Goal: Use online tool/utility

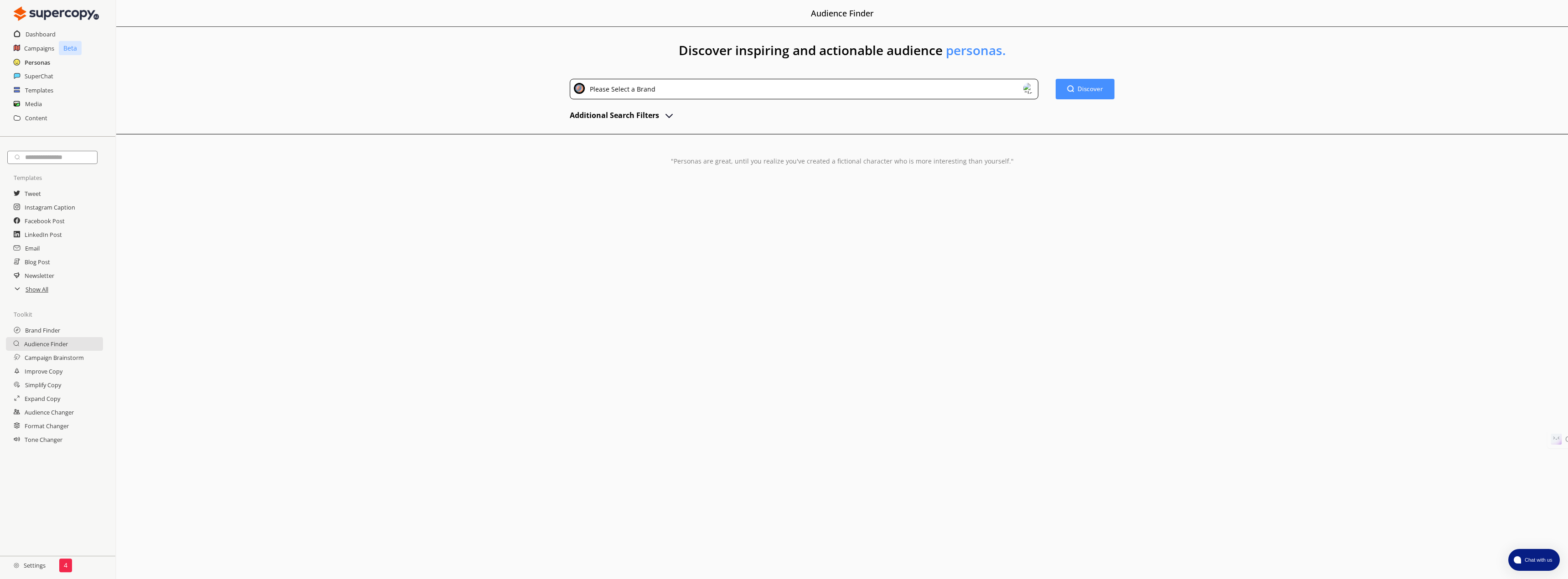
click at [33, 62] on h2 "Personas" at bounding box center [37, 62] width 25 height 14
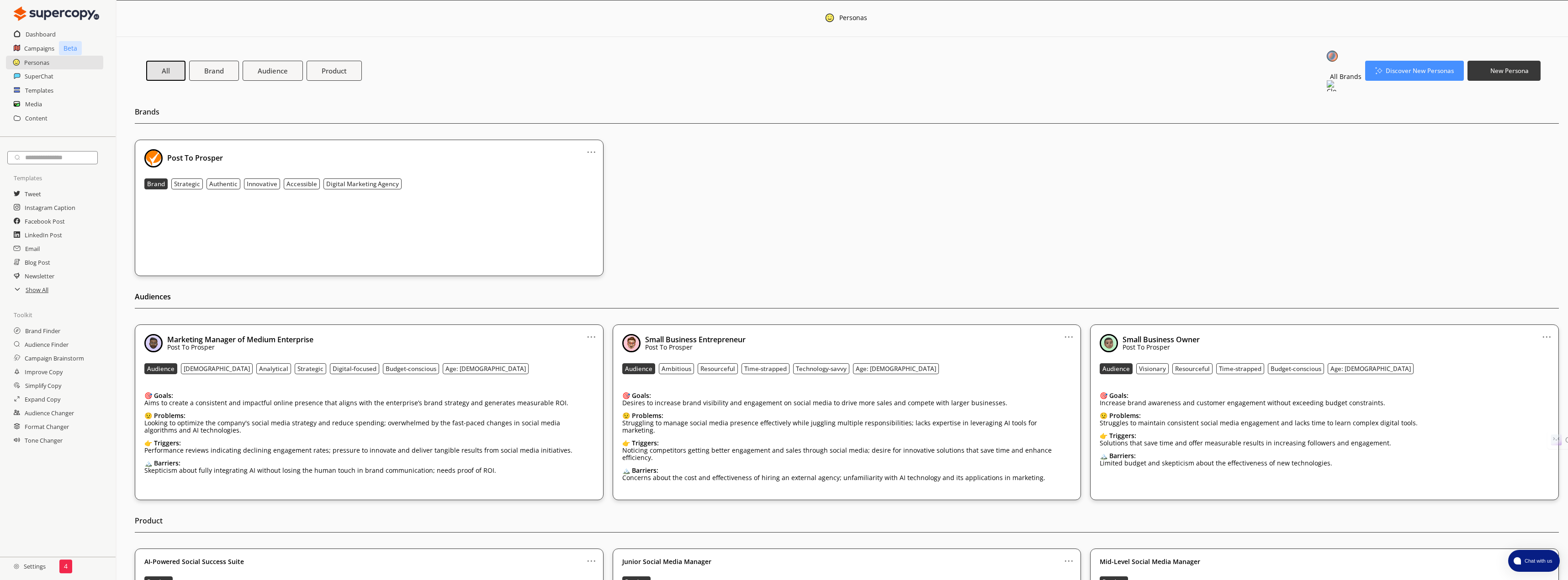
click at [1338, 81] on img at bounding box center [1332, 86] width 11 height 11
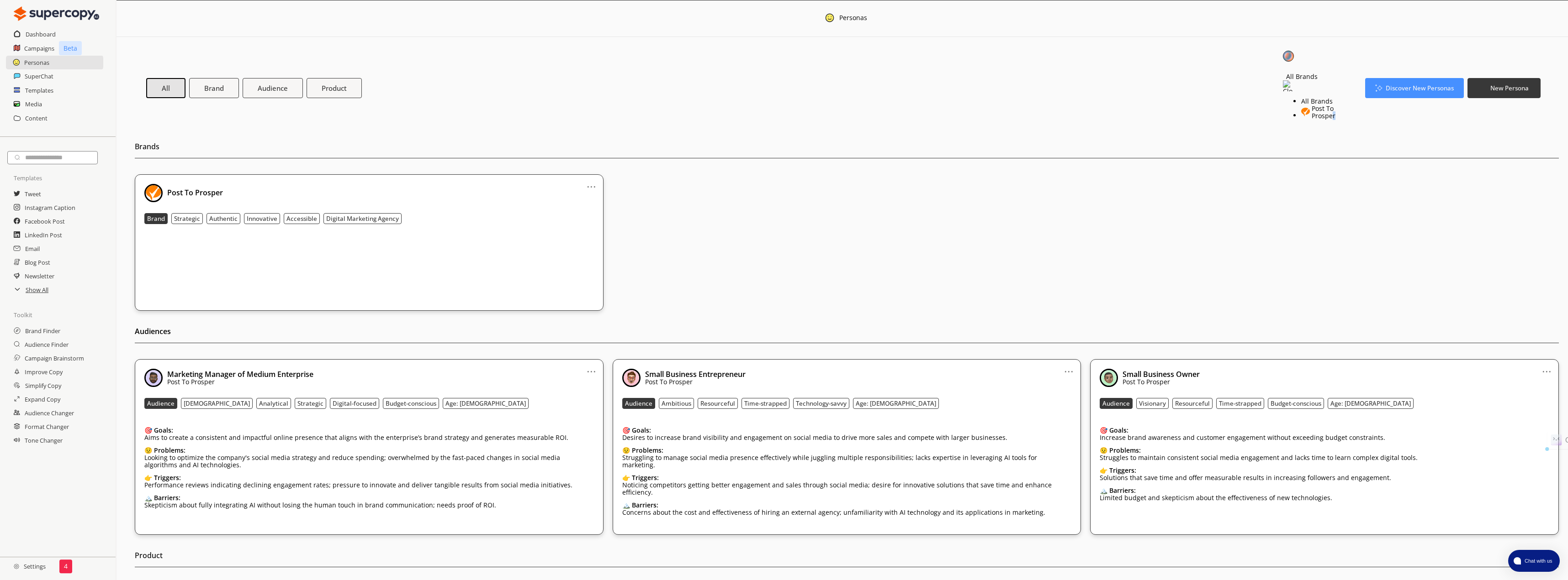
click at [1314, 105] on div "Post To Prosper" at bounding box center [1331, 112] width 38 height 14
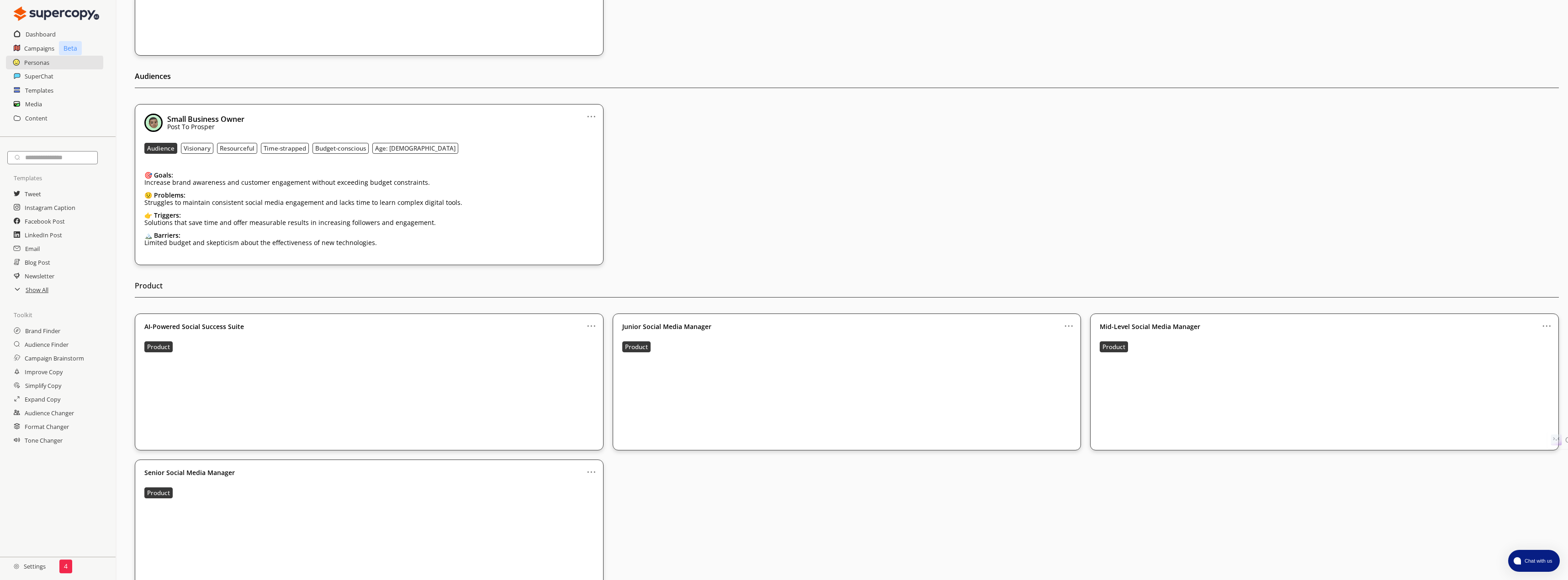
scroll to position [239, 0]
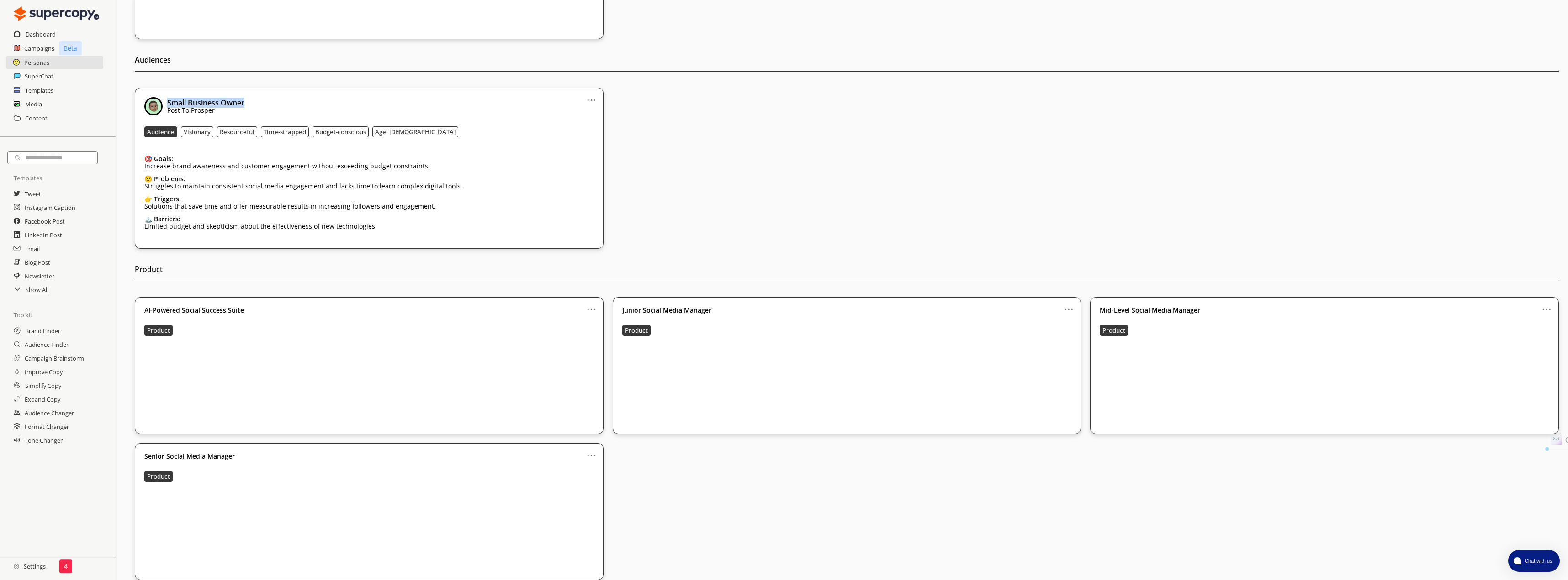
drag, startPoint x: 179, startPoint y: 92, endPoint x: 259, endPoint y: 91, distance: 80.0
click at [259, 98] on div "Small Business Owner Post To Prosper" at bounding box center [369, 107] width 450 height 18
copy b "Small Business Owner"
drag, startPoint x: 148, startPoint y: 119, endPoint x: 426, endPoint y: 129, distance: 278.2
click at [424, 129] on div "... Small Business Owner Post To Prosper Audience Visionary Resourceful Time-st…" at bounding box center [369, 168] width 468 height 161
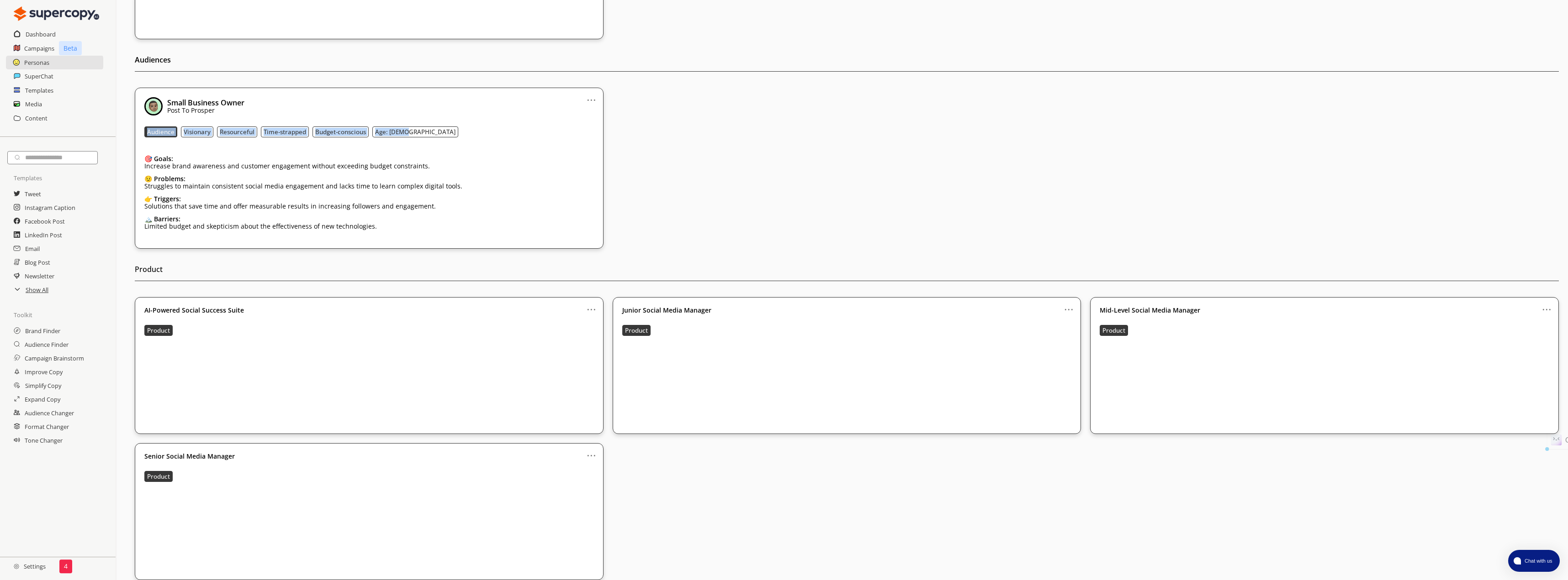
copy div "Audience Visionary Resourceful Time-strapped Budget-conscious Age: [DEMOGRAPHIC…"
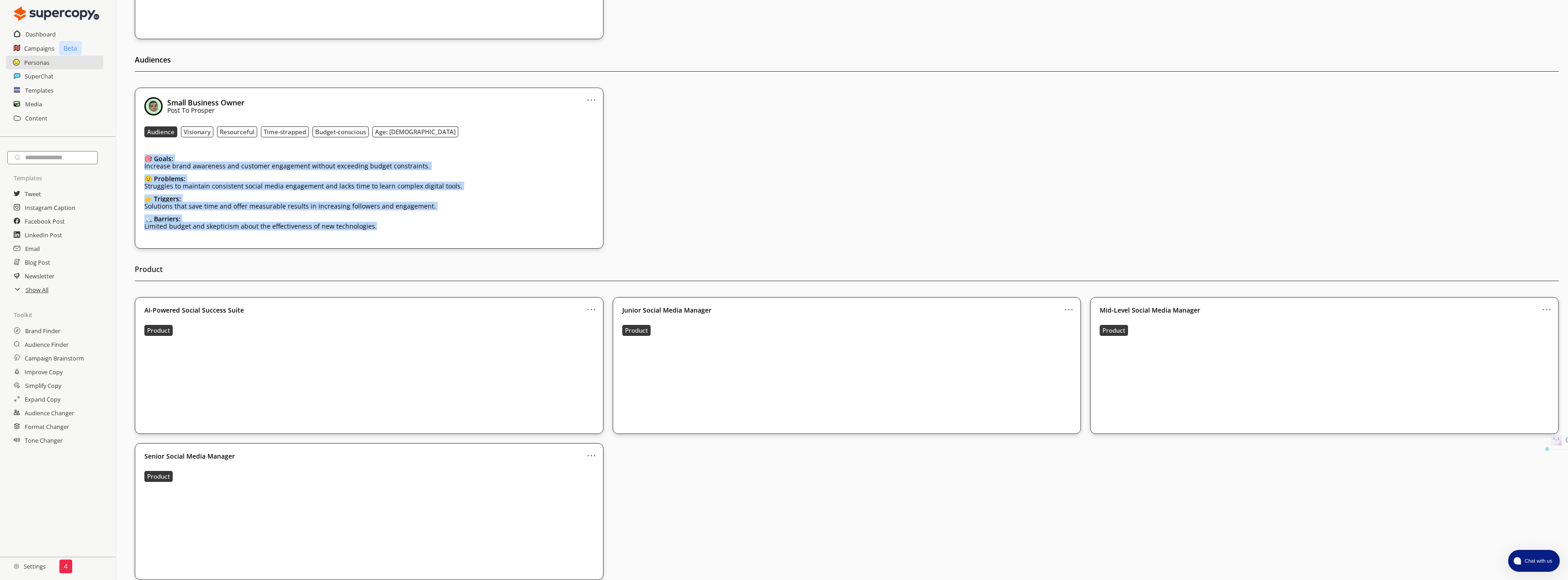
drag, startPoint x: 388, startPoint y: 218, endPoint x: 155, endPoint y: 148, distance: 243.3
click at [155, 148] on div "... Small Business Owner Post To Prosper Audience Visionary Resourceful Time-st…" at bounding box center [369, 168] width 468 height 161
copy div "🎯 Goals: Increase brand awareness and customer engagement without exceeding bud…"
click at [44, 76] on h2 "SuperChat" at bounding box center [39, 76] width 29 height 14
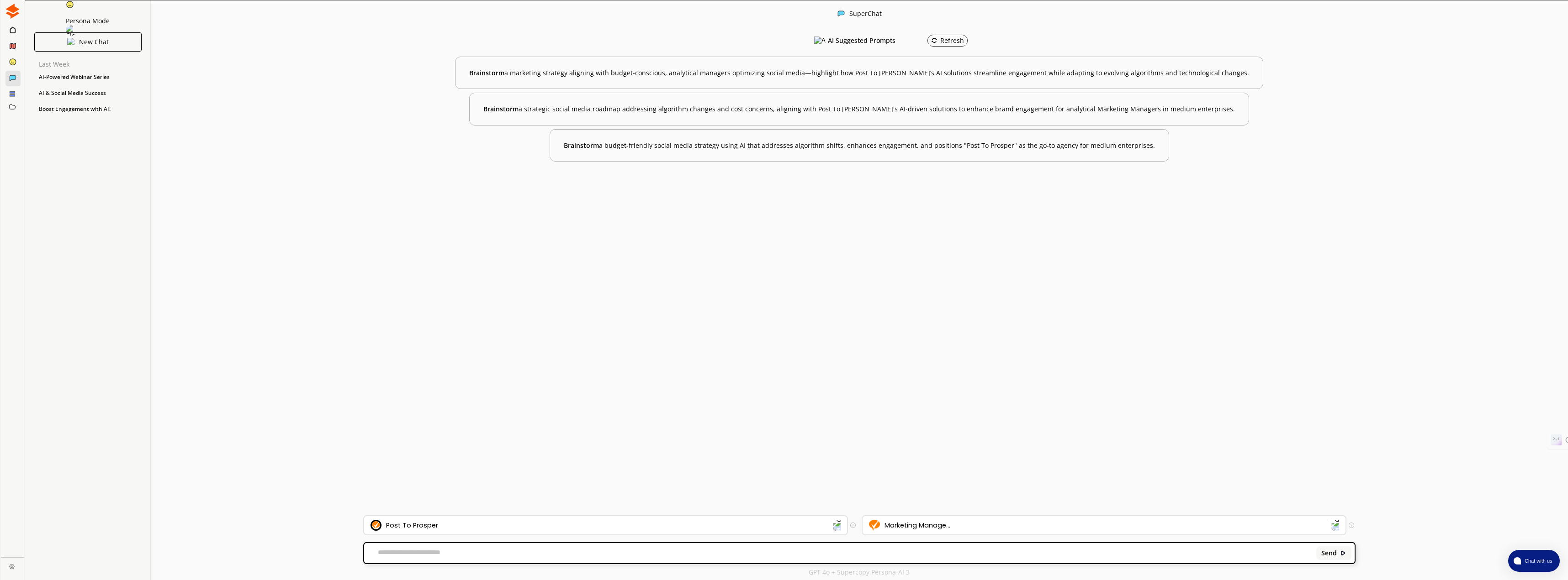
click at [12, 12] on img at bounding box center [12, 11] width 15 height 15
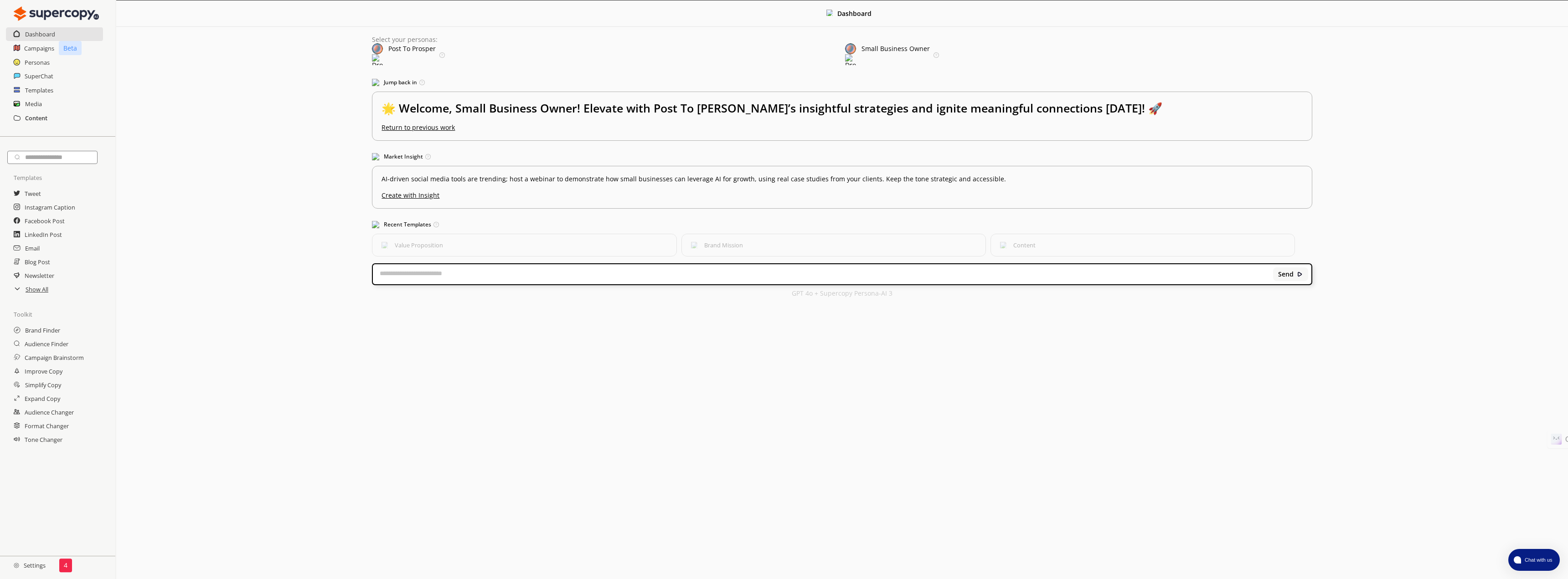
click at [34, 114] on h2 "Content" at bounding box center [36, 117] width 22 height 14
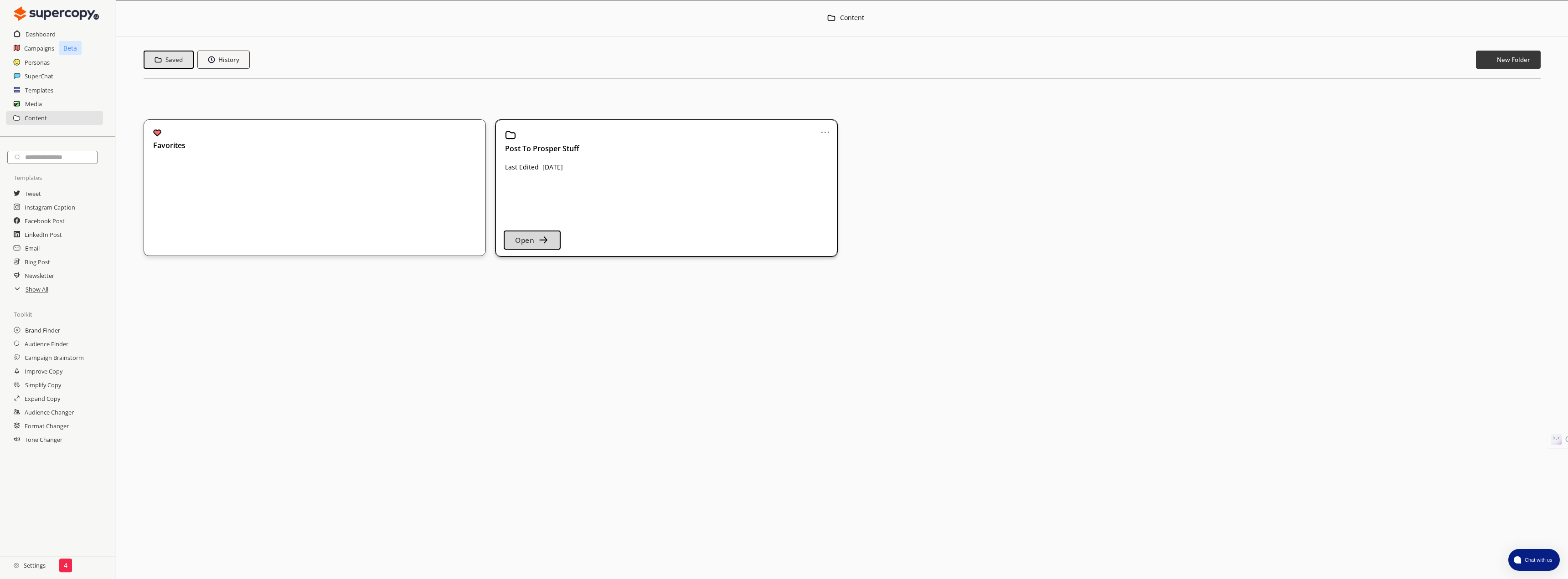
click at [541, 240] on img "button" at bounding box center [543, 240] width 12 height 12
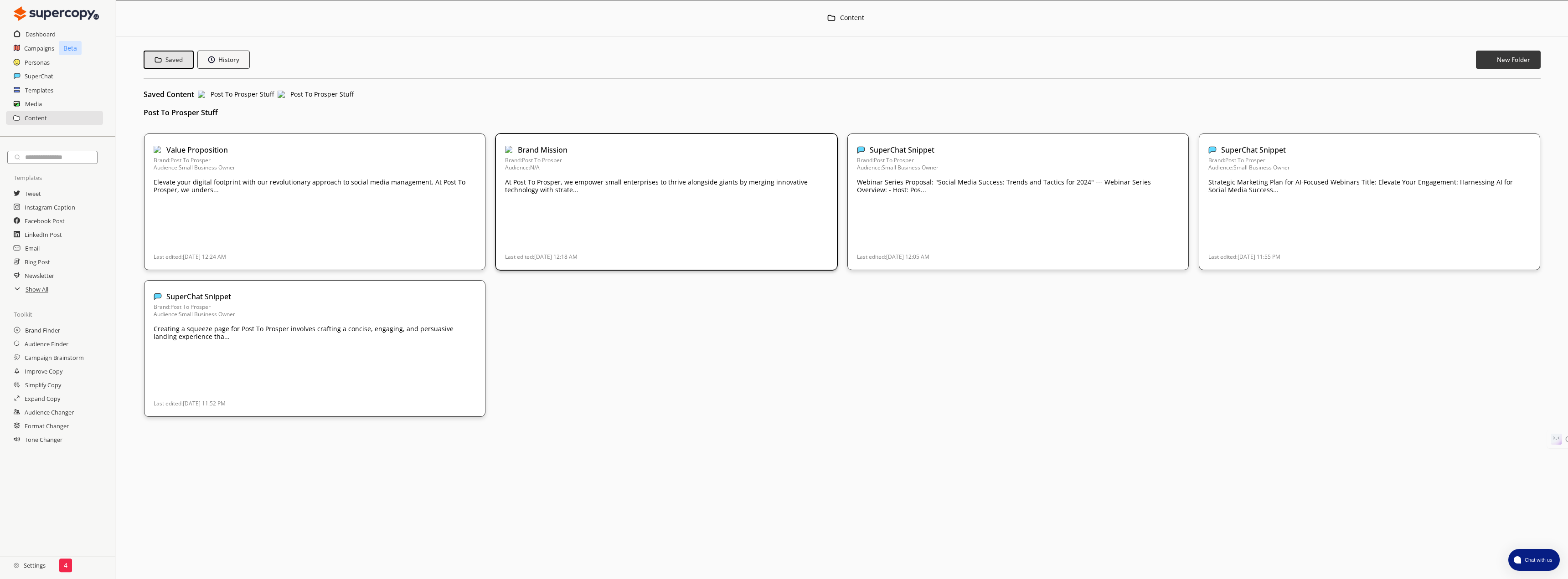
click at [476, 188] on p "At Post To Prosper, we empower small enterprises to thrive alongside giants by …" at bounding box center [315, 186] width 322 height 16
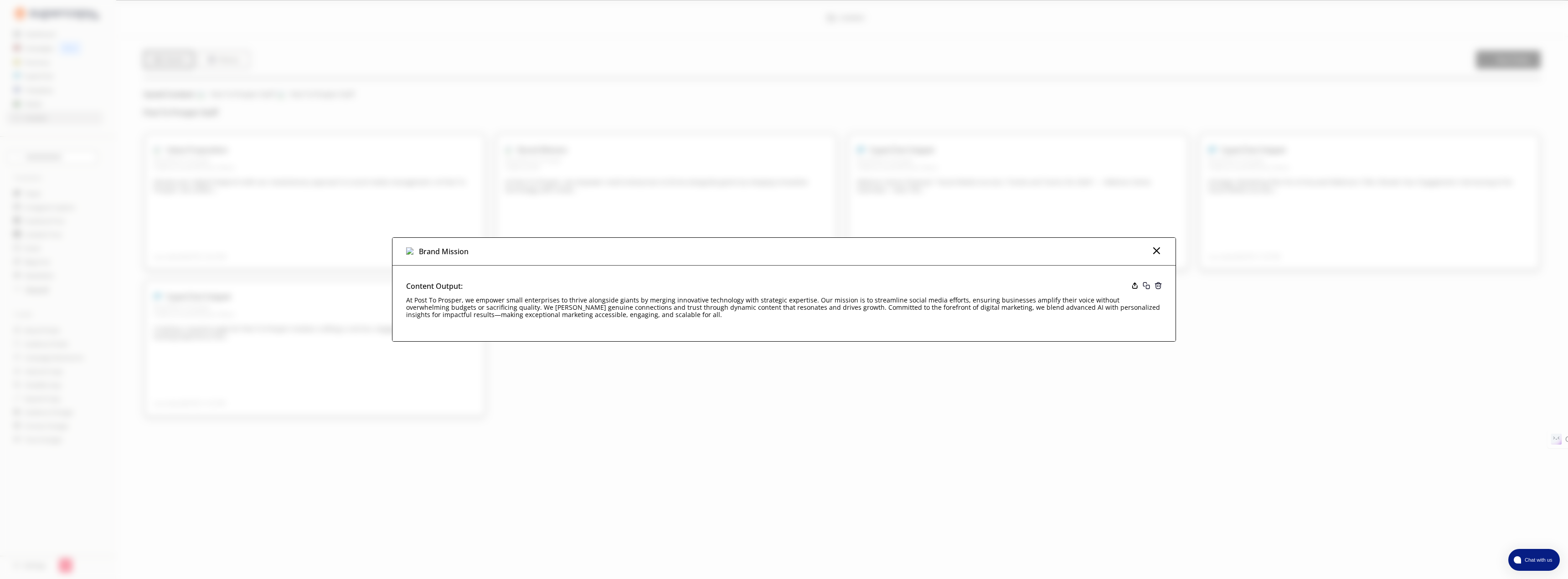
click at [1155, 253] on img at bounding box center [1156, 251] width 11 height 11
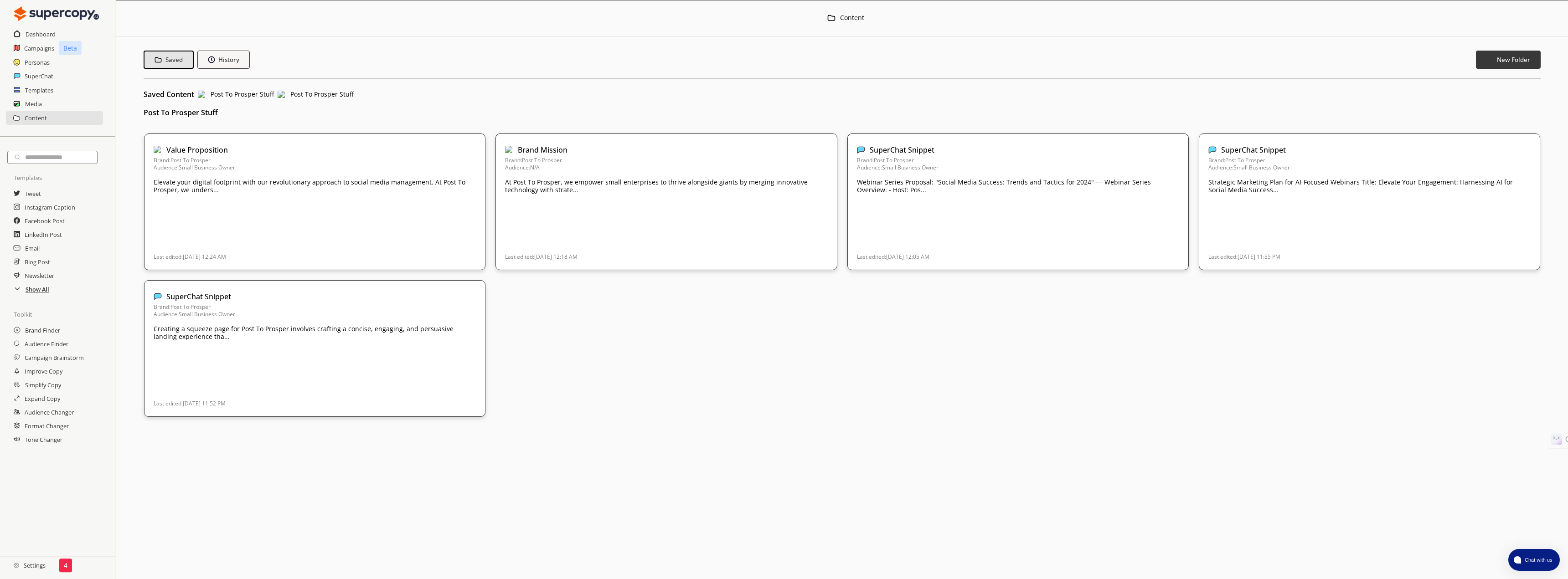
click at [29, 290] on h2 "Show All" at bounding box center [37, 289] width 24 height 14
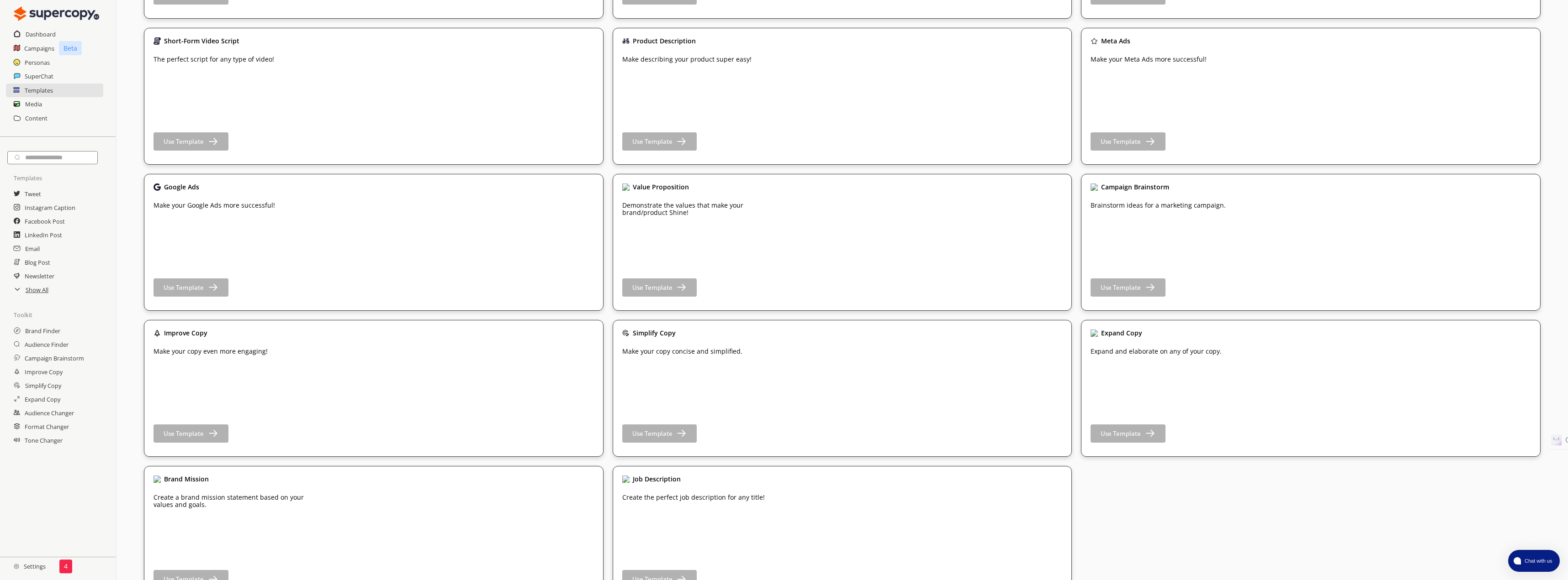
scroll to position [1687, 0]
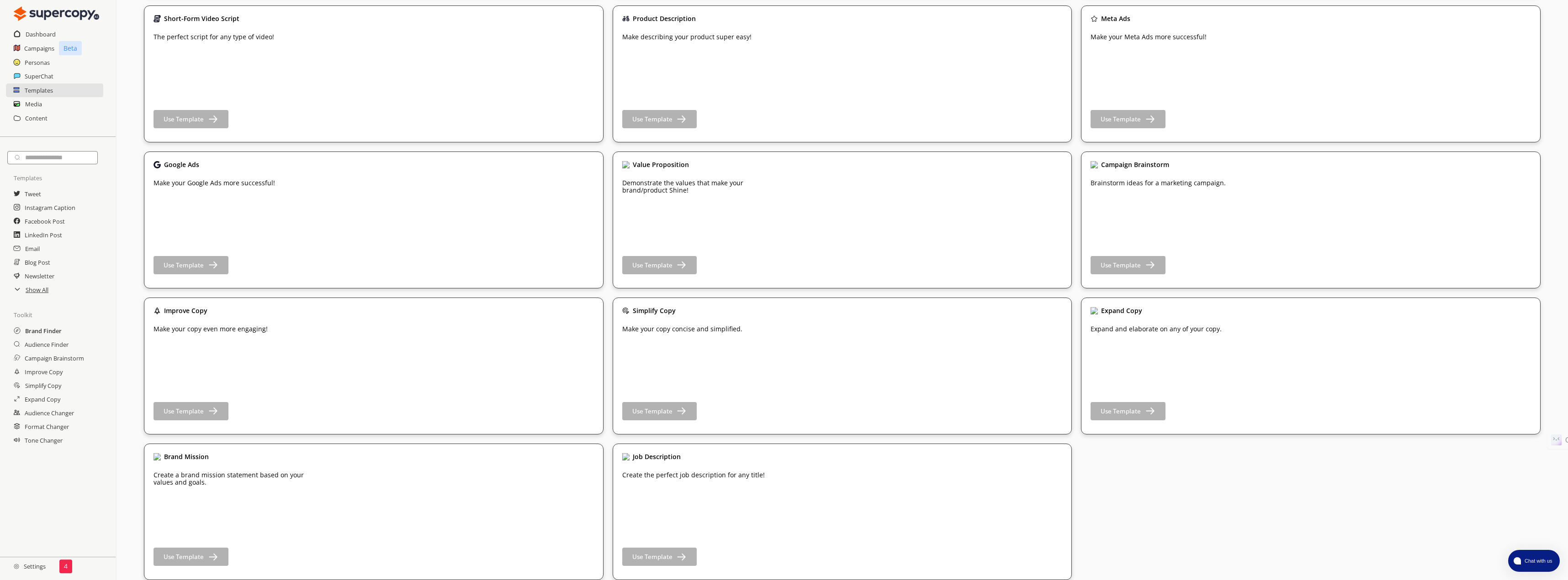
click at [43, 334] on h2 "Brand Finder" at bounding box center [44, 331] width 36 height 14
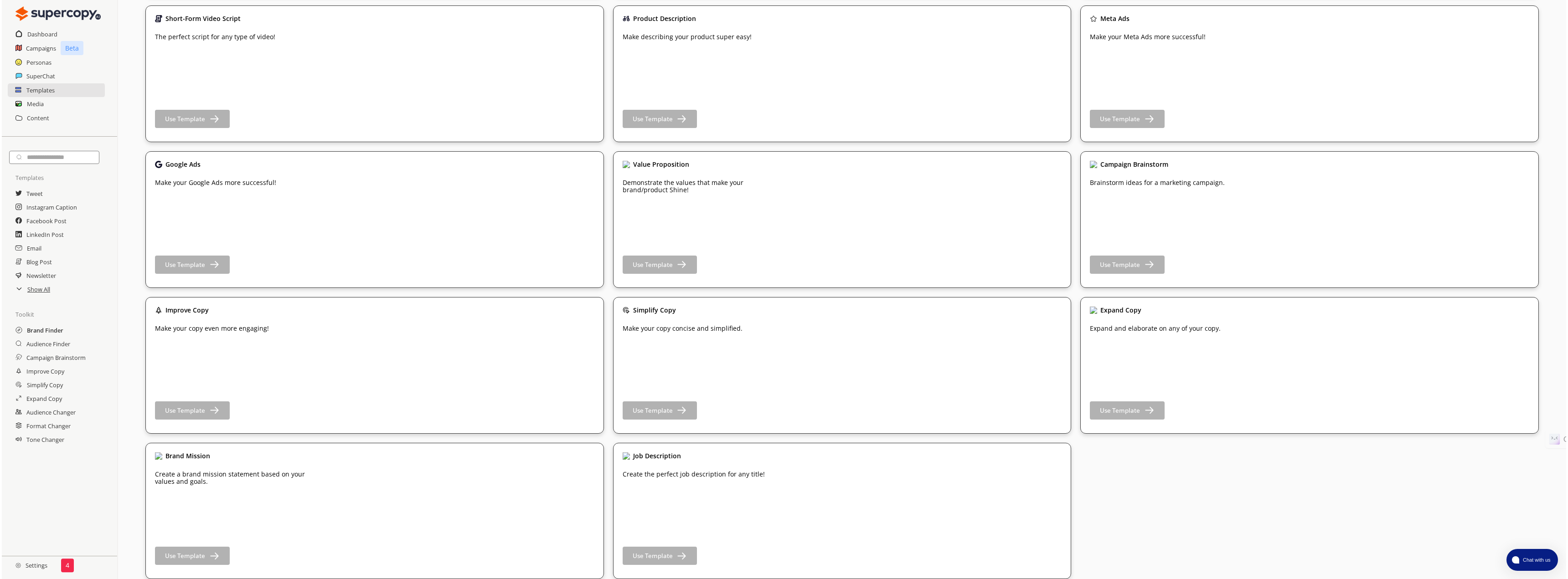
scroll to position [0, 0]
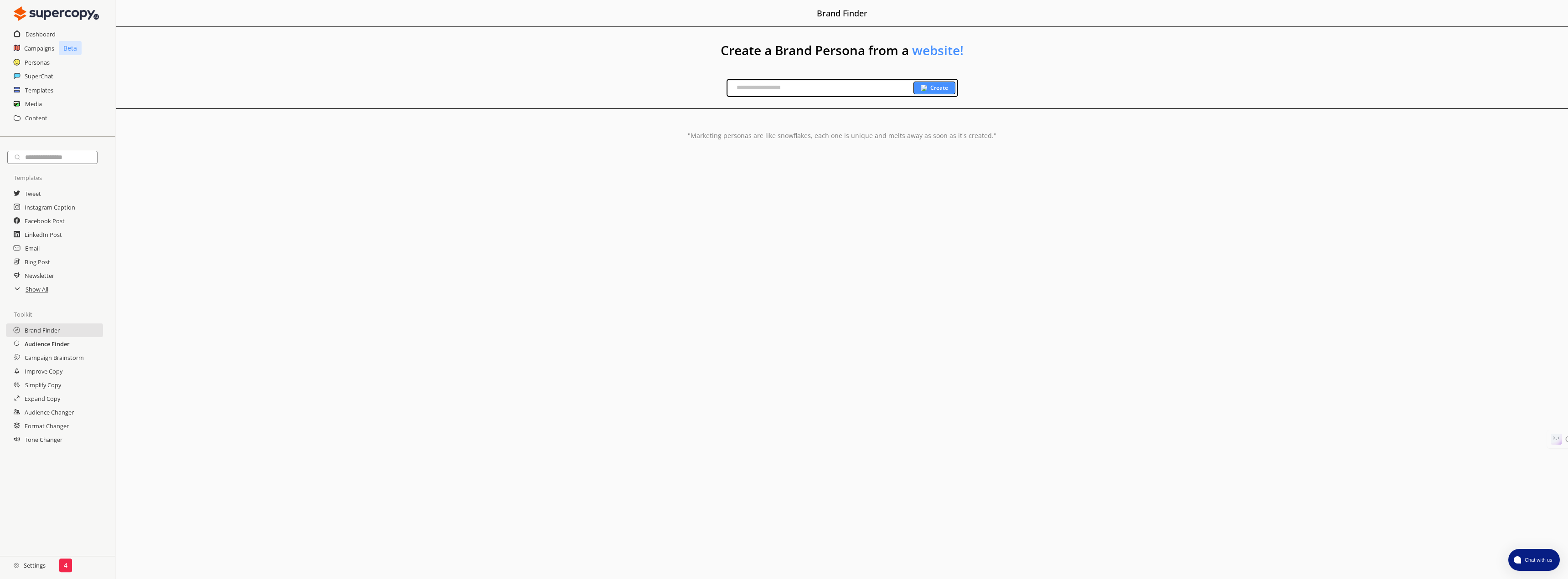
click at [49, 347] on h2 "Audience Finder" at bounding box center [47, 344] width 45 height 14
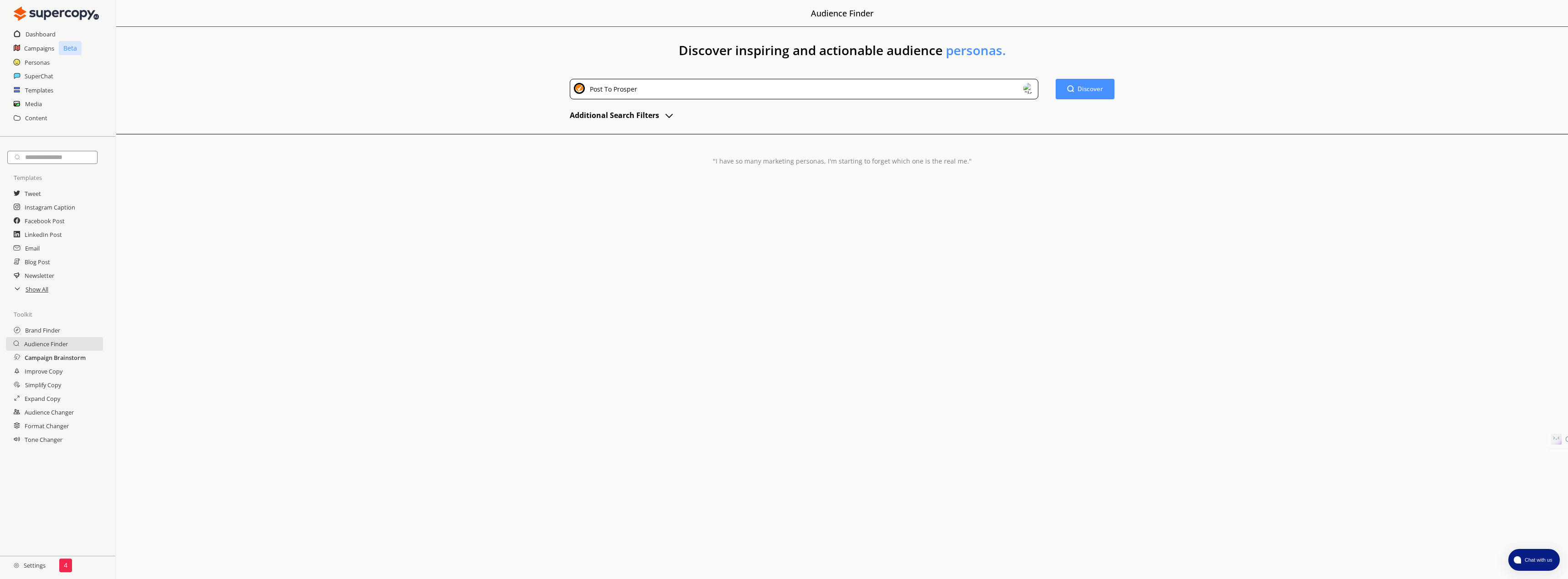
click at [66, 359] on h2 "Campaign Brainstorm" at bounding box center [55, 358] width 61 height 14
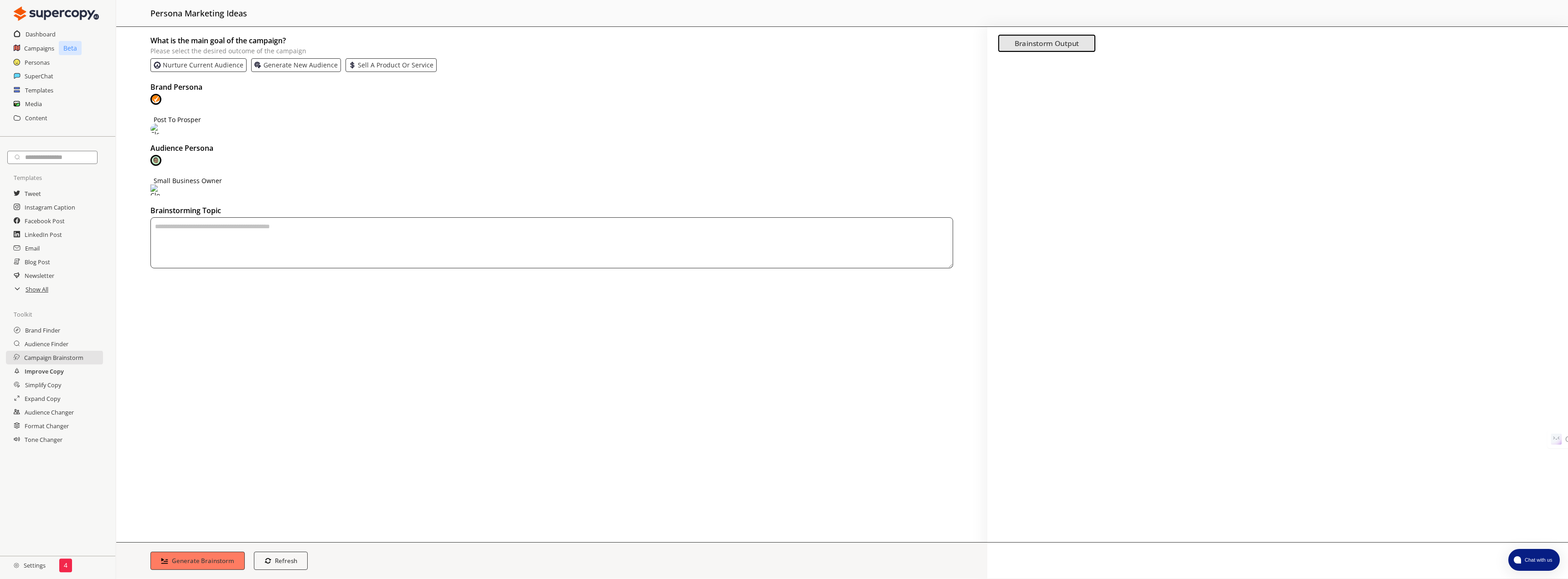
click at [56, 371] on h2 "Improve Copy" at bounding box center [44, 371] width 39 height 14
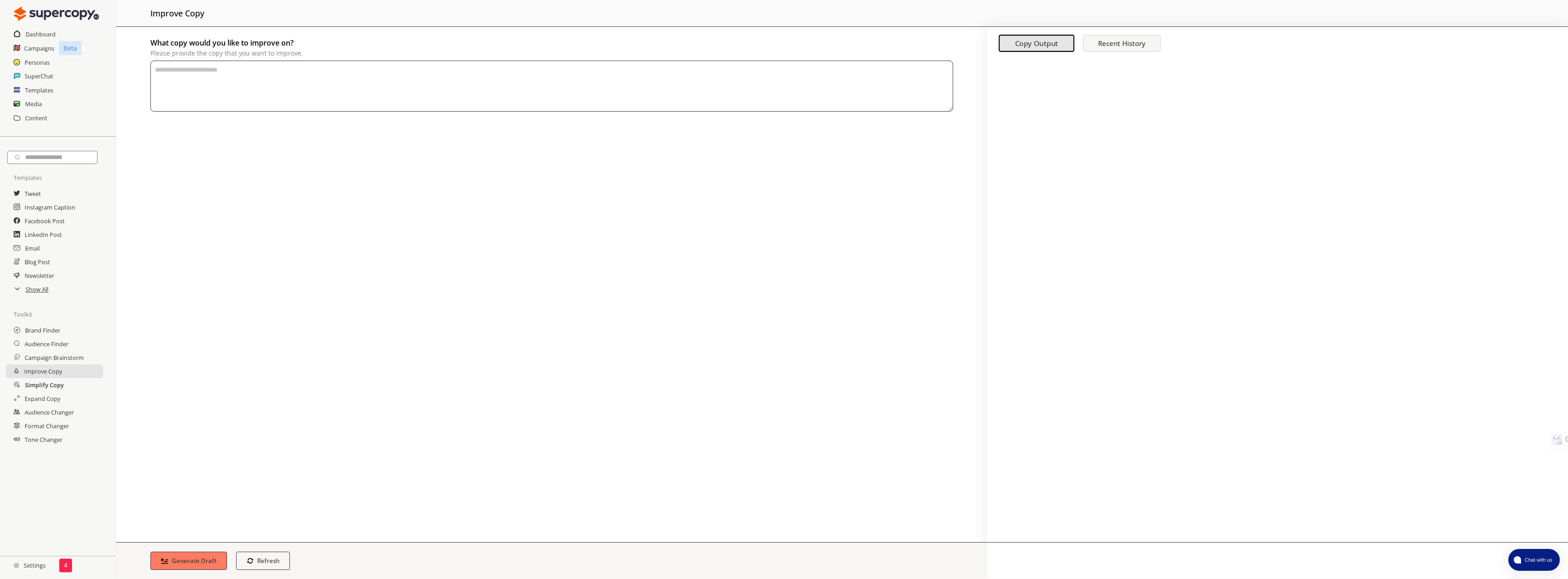
click at [55, 388] on h2 "Simplify Copy" at bounding box center [45, 385] width 39 height 14
click at [53, 402] on h2 "Expand Copy" at bounding box center [42, 399] width 36 height 14
click at [67, 414] on h2 "Audience Changer" at bounding box center [49, 412] width 50 height 14
click at [59, 428] on h2 "Format Changer" at bounding box center [47, 426] width 45 height 14
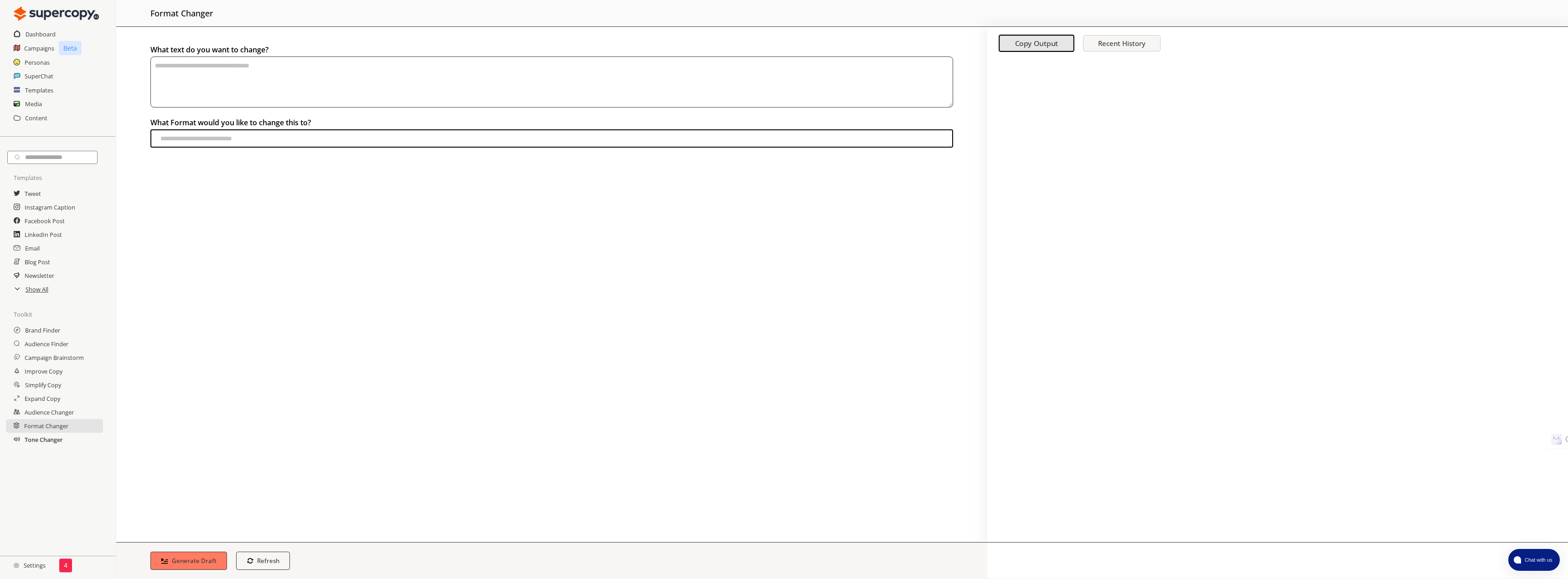
click at [55, 441] on h2 "Tone Changer" at bounding box center [44, 439] width 38 height 14
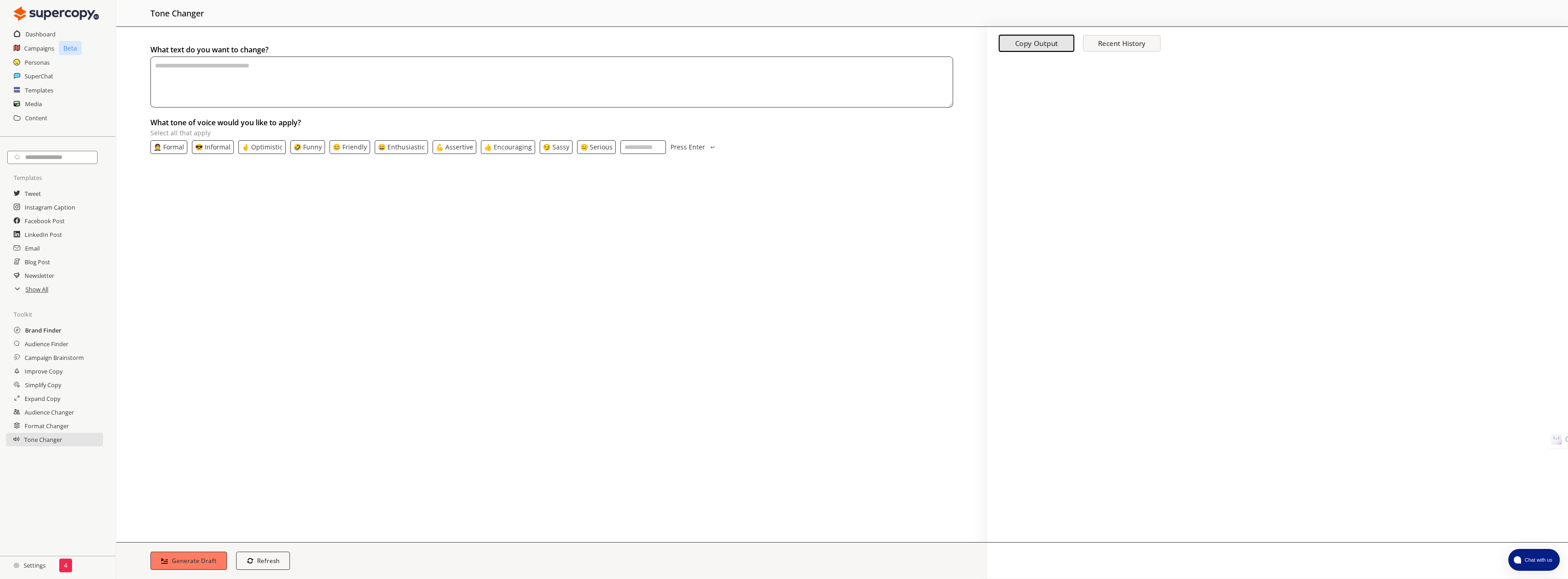
click at [29, 331] on h2 "Brand Finder" at bounding box center [44, 330] width 36 height 14
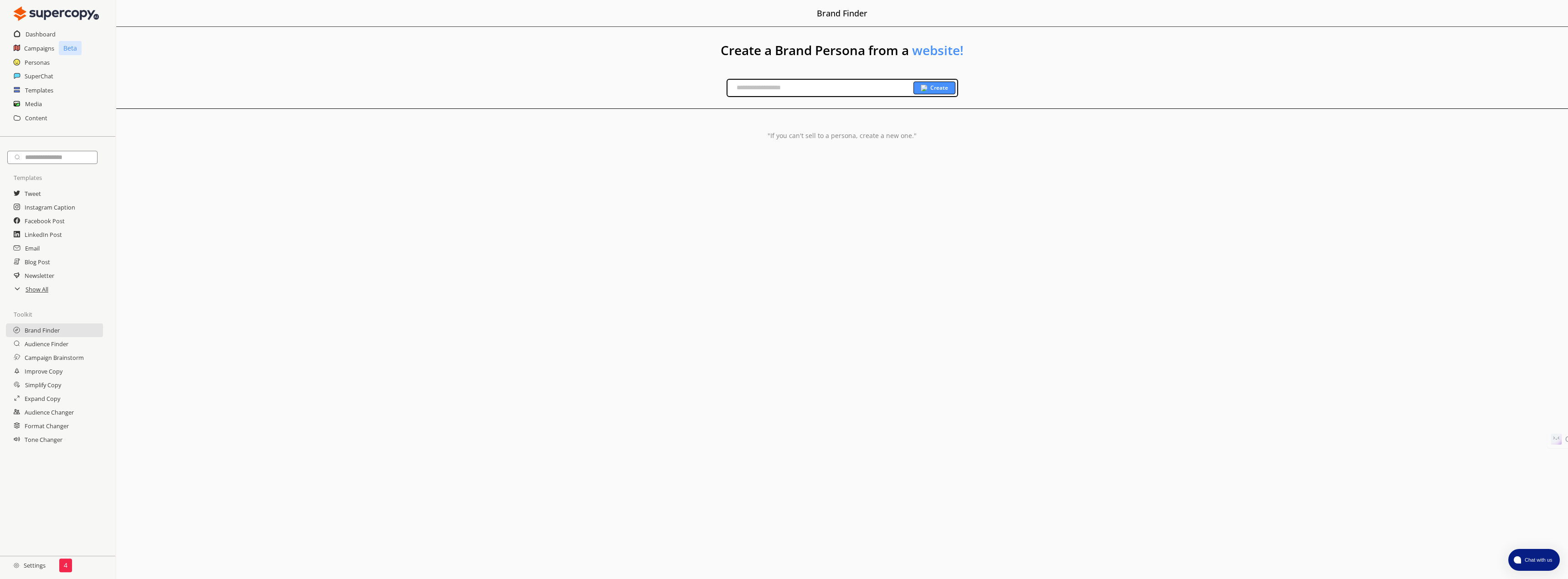
click at [775, 87] on input "text" at bounding box center [821, 88] width 186 height 14
drag, startPoint x: 787, startPoint y: 92, endPoint x: 767, endPoint y: 86, distance: 20.9
click at [767, 86] on input "text" at bounding box center [821, 88] width 186 height 14
paste input "**********"
type input "**********"
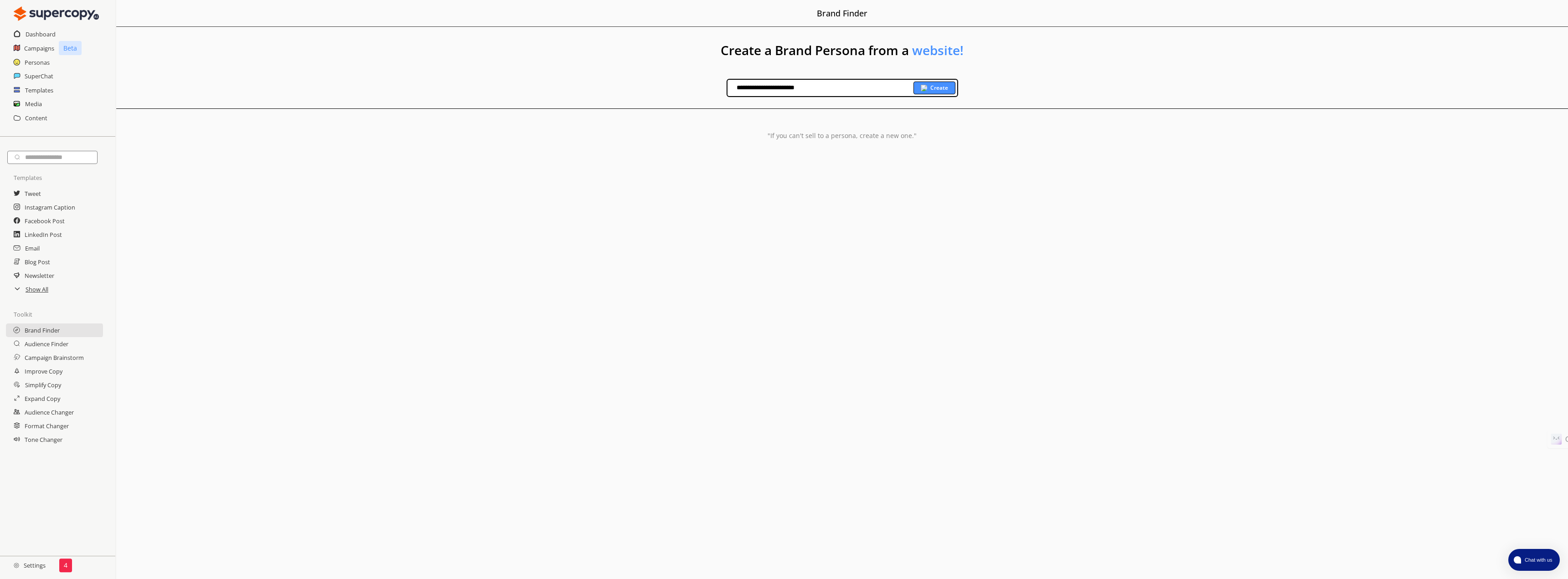
click at [934, 83] on div "Create" at bounding box center [934, 88] width 42 height 13
